Goal: Find specific page/section: Find specific page/section

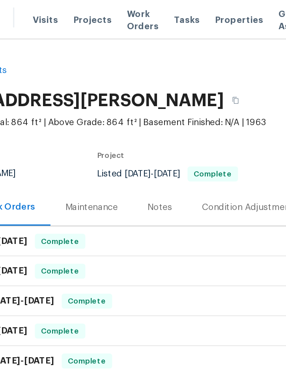
scroll to position [0, 160]
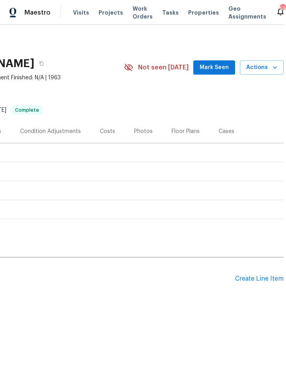
click at [103, 13] on span "Projects" at bounding box center [111, 13] width 24 height 8
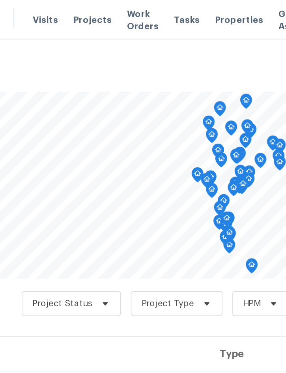
click at [110, 46] on h2 "Projects" at bounding box center [221, 48] width 446 height 8
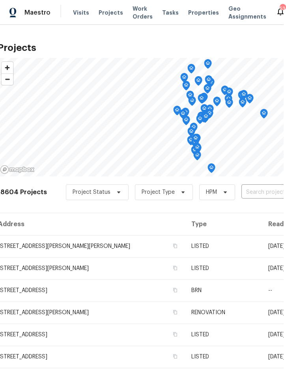
click at [263, 195] on input "text" at bounding box center [287, 192] width 90 height 12
type input "5796"
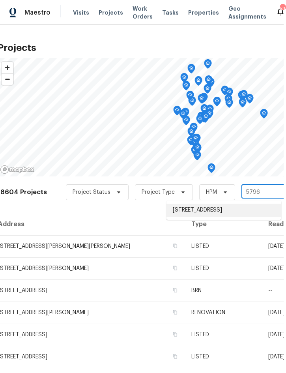
click at [221, 214] on li "[STREET_ADDRESS]" at bounding box center [224, 210] width 115 height 13
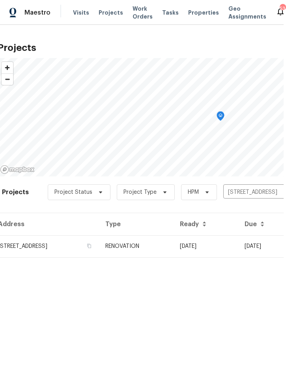
click at [174, 242] on td "RENOVATION" at bounding box center [136, 246] width 75 height 22
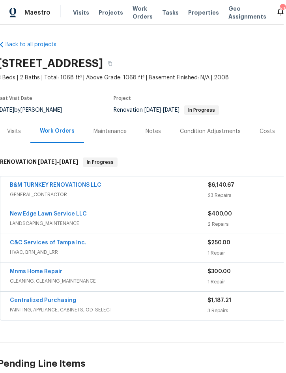
click at [36, 188] on link "B&M TURNKEY RENOVATIONS LLC" at bounding box center [56, 185] width 92 height 6
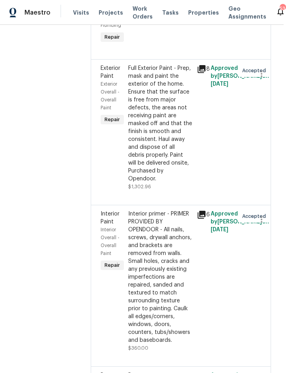
scroll to position [571, 4]
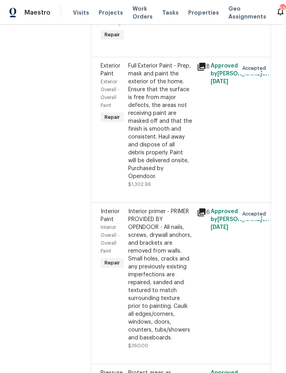
click at [206, 71] on icon at bounding box center [202, 67] width 8 height 8
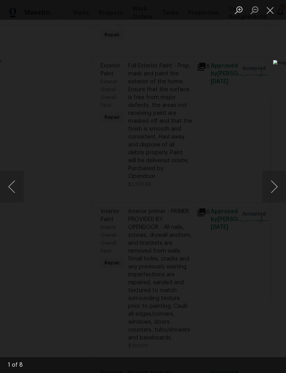
click at [270, 188] on button "Next image" at bounding box center [275, 187] width 24 height 32
click at [276, 187] on button "Next image" at bounding box center [275, 187] width 24 height 32
click at [272, 185] on button "Next image" at bounding box center [275, 187] width 24 height 32
click at [276, 187] on button "Next image" at bounding box center [275, 187] width 24 height 32
click at [274, 184] on button "Next image" at bounding box center [275, 187] width 24 height 32
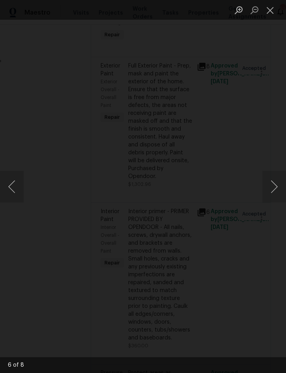
click at [276, 185] on button "Next image" at bounding box center [275, 187] width 24 height 32
click at [275, 186] on button "Next image" at bounding box center [275, 187] width 24 height 32
click at [275, 184] on button "Next image" at bounding box center [275, 187] width 24 height 32
click at [276, 188] on button "Next image" at bounding box center [275, 187] width 24 height 32
click at [19, 176] on button "Previous image" at bounding box center [12, 187] width 24 height 32
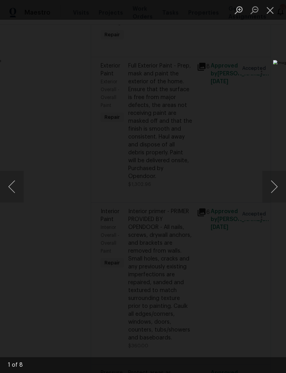
click at [34, 178] on img "Lightbox" at bounding box center [83, 186] width 197 height 257
click at [18, 183] on button "Previous image" at bounding box center [12, 187] width 24 height 32
click at [22, 184] on button "Previous image" at bounding box center [12, 187] width 24 height 32
click at [18, 177] on button "Previous image" at bounding box center [12, 187] width 24 height 32
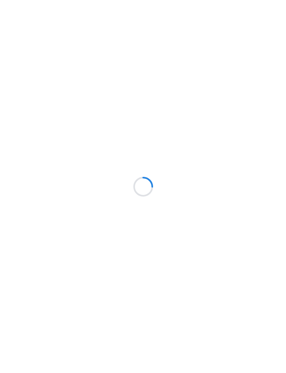
scroll to position [0, 52]
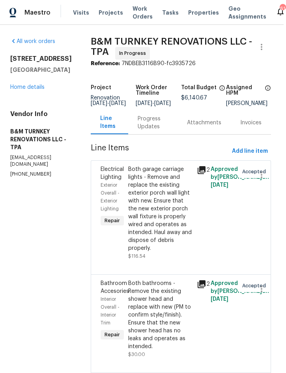
click at [104, 15] on span "Projects" at bounding box center [111, 13] width 24 height 8
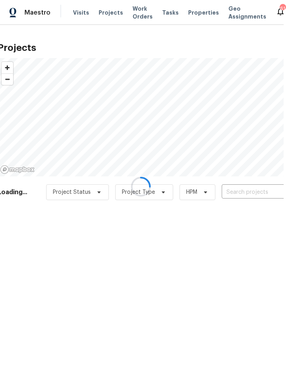
click at [252, 194] on div at bounding box center [141, 186] width 286 height 373
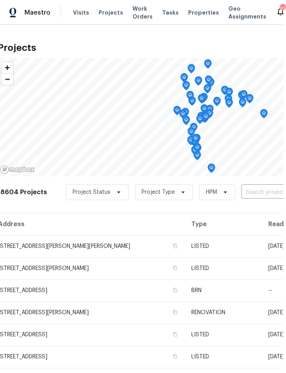
click at [269, 187] on input "text" at bounding box center [287, 192] width 90 height 12
type input "1222 drui"
click at [227, 209] on li "1222 Druid Cir, Lake Wales, FL 33853" at bounding box center [224, 210] width 115 height 13
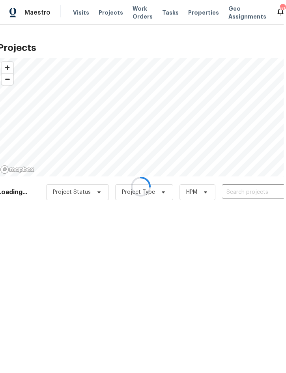
type input "1222 Druid Cir, Lake Wales, FL 33853"
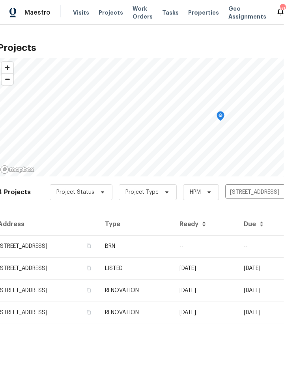
click at [226, 241] on td "--" at bounding box center [205, 246] width 64 height 22
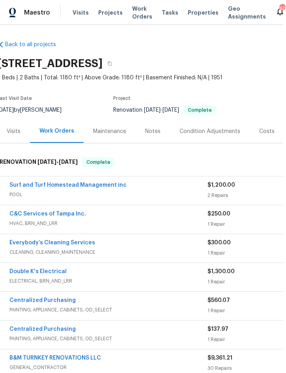
click at [190, 13] on span "Properties" at bounding box center [203, 13] width 31 height 8
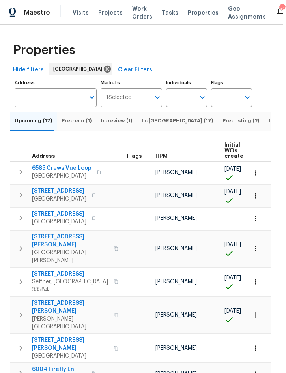
click at [195, 94] on input "Individuals" at bounding box center [180, 97] width 29 height 19
type input "nick"
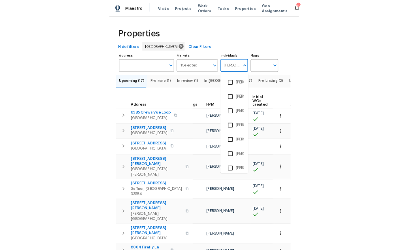
scroll to position [0, 18]
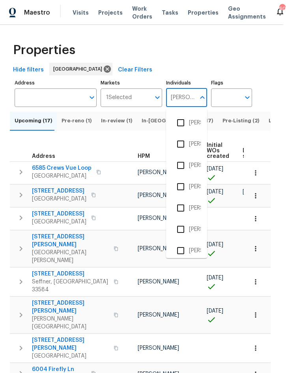
click at [198, 120] on li "Nick Cappy" at bounding box center [187, 123] width 28 height 17
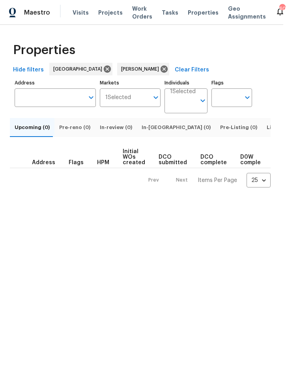
click at [202, 99] on icon "Open" at bounding box center [202, 100] width 9 height 9
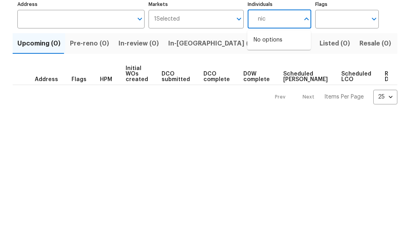
type input "nick"
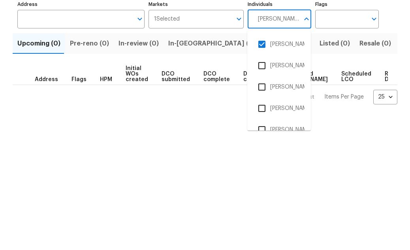
click at [264, 115] on input "checkbox" at bounding box center [262, 123] width 17 height 17
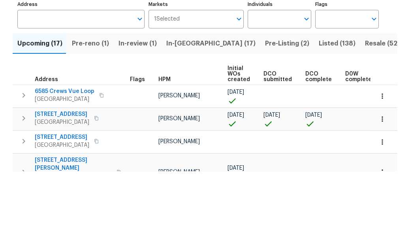
scroll to position [22, 0]
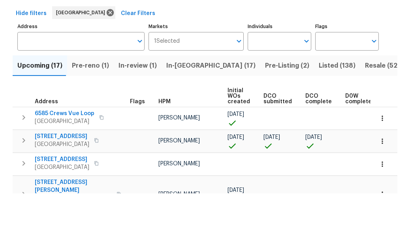
click at [286, 88] on input "Individuals" at bounding box center [274, 97] width 52 height 19
type input "nick"
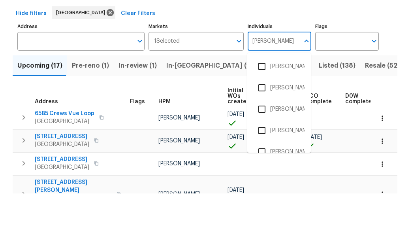
click at [278, 136] on li "[PERSON_NAME]" at bounding box center [279, 144] width 51 height 17
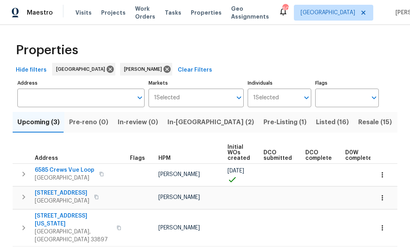
click at [286, 121] on span "Resale (15)" at bounding box center [375, 122] width 34 height 11
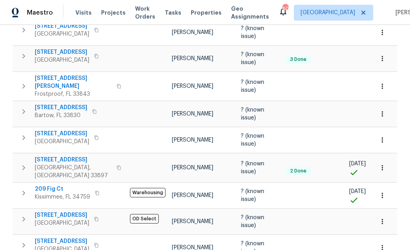
scroll to position [315, 0]
click at [286, 136] on icon "button" at bounding box center [382, 140] width 8 height 8
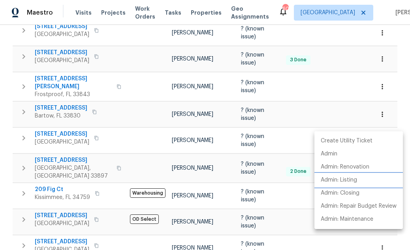
click at [286, 179] on p "Admin: Listing" at bounding box center [339, 180] width 36 height 8
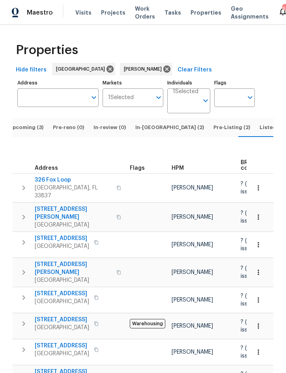
click at [29, 123] on span "Upcoming (3)" at bounding box center [26, 127] width 35 height 9
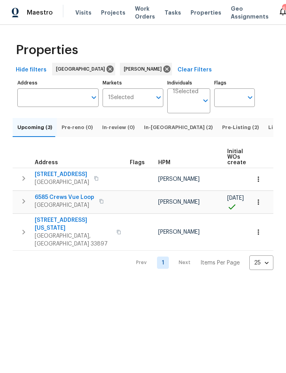
click at [258, 182] on icon "button" at bounding box center [258, 179] width 1 height 5
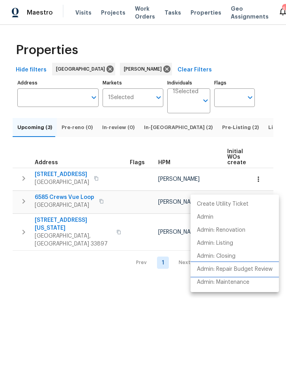
click at [257, 272] on p "Admin: Repair Budget Review" at bounding box center [235, 269] width 76 height 8
click at [192, 132] on div at bounding box center [143, 186] width 286 height 373
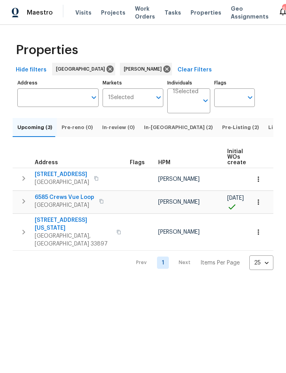
click at [222, 130] on span "Pre-Listing (2)" at bounding box center [240, 127] width 37 height 9
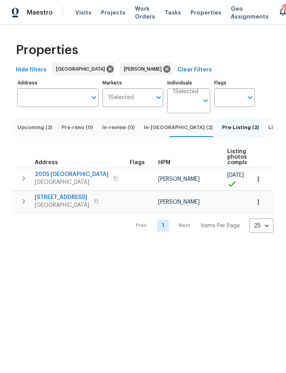
click at [155, 132] on span "In-reno (2)" at bounding box center [178, 127] width 69 height 9
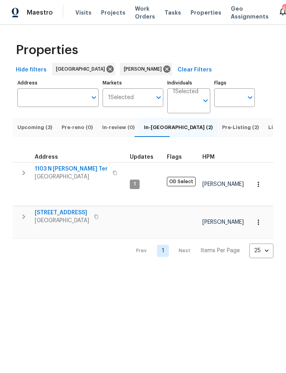
click at [35, 132] on span "Upcoming (3)" at bounding box center [34, 127] width 35 height 9
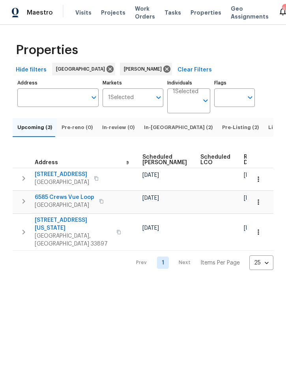
scroll to position [0, 242]
click at [261, 206] on icon "button" at bounding box center [259, 202] width 8 height 8
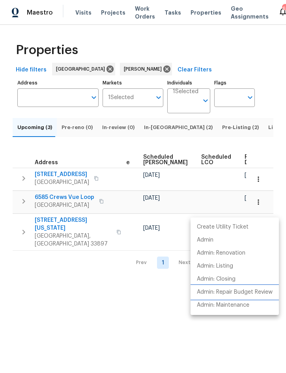
click at [255, 292] on p "Admin: Repair Budget Review" at bounding box center [235, 292] width 76 height 8
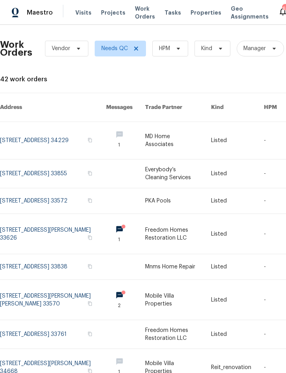
click at [51, 124] on link at bounding box center [53, 140] width 106 height 37
